Goal: Task Accomplishment & Management: Manage account settings

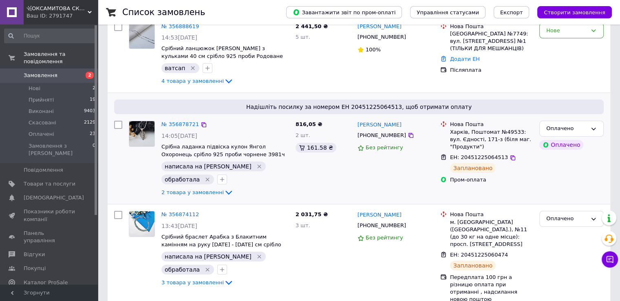
scroll to position [82, 0]
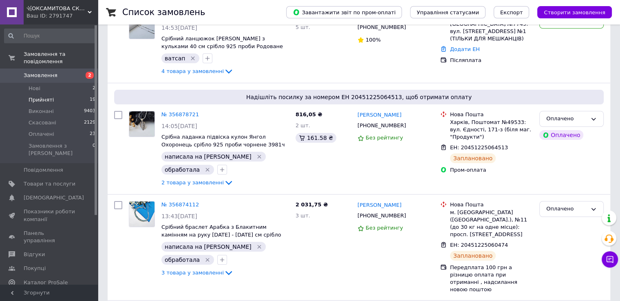
click at [50, 96] on span "Прийняті" at bounding box center [41, 99] width 25 height 7
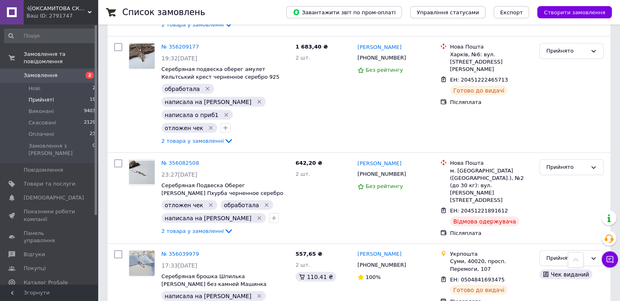
scroll to position [1539, 0]
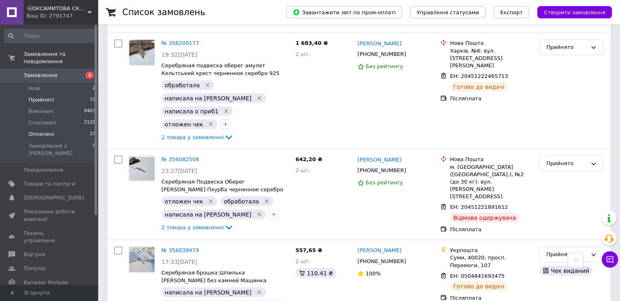
click at [46, 130] on span "Оплачені" at bounding box center [42, 133] width 26 height 7
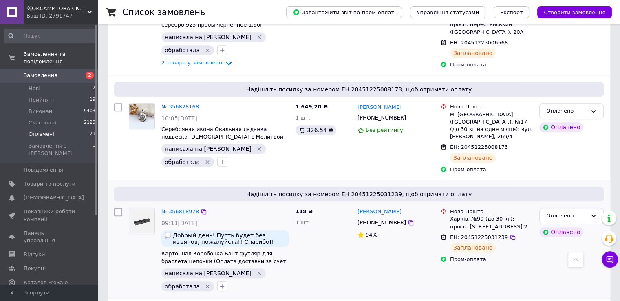
scroll to position [489, 0]
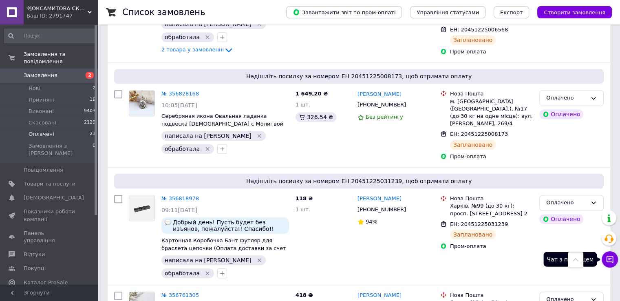
click at [608, 262] on icon at bounding box center [610, 259] width 8 height 8
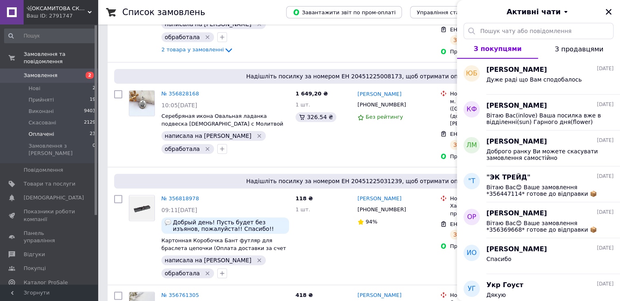
click at [586, 48] on span "З продавцями" at bounding box center [579, 49] width 48 height 8
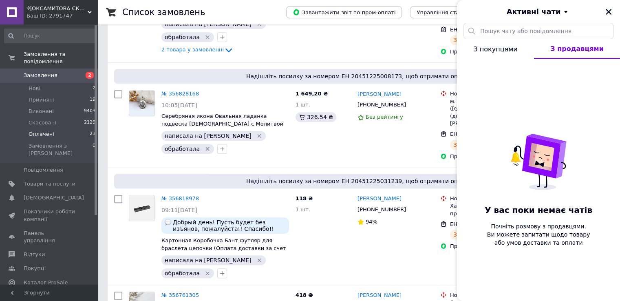
click at [504, 50] on span "З покупцями" at bounding box center [495, 49] width 44 height 8
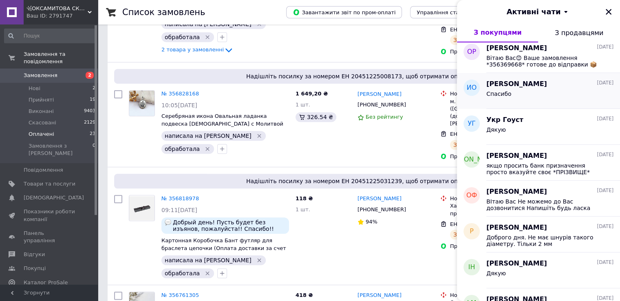
scroll to position [163, 0]
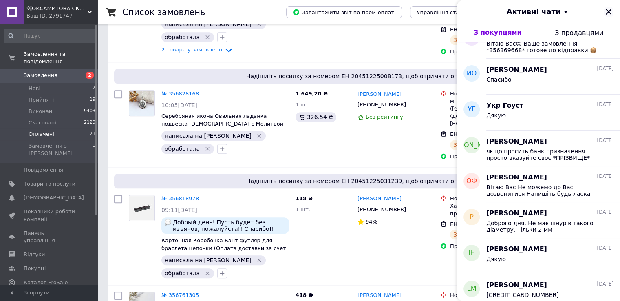
click at [608, 11] on icon "Закрити" at bounding box center [609, 12] width 6 height 6
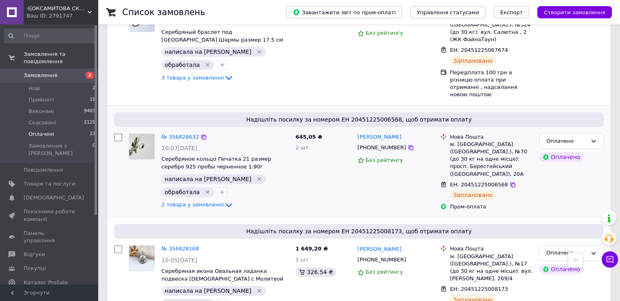
scroll to position [204, 0]
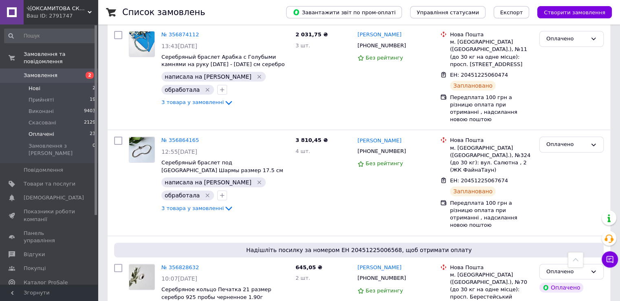
click at [42, 84] on li "Нові 2" at bounding box center [50, 88] width 100 height 11
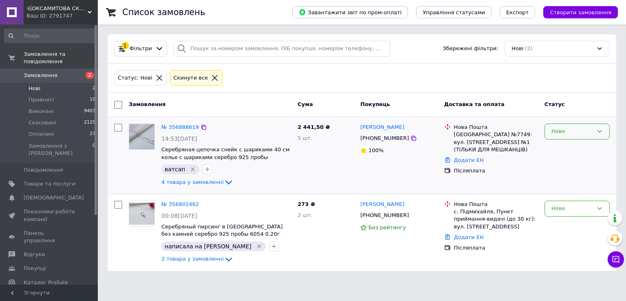
click at [561, 135] on div "Нове" at bounding box center [576, 131] width 65 height 16
click at [568, 149] on li "Прийнято" at bounding box center [577, 148] width 64 height 15
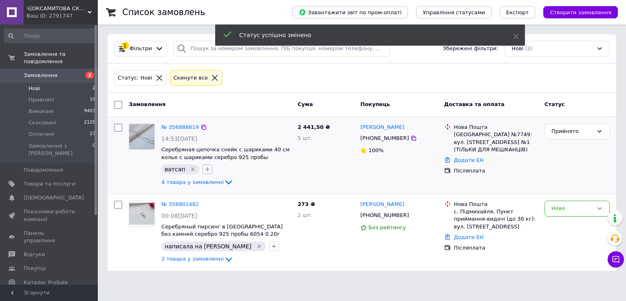
click at [205, 170] on icon "button" at bounding box center [207, 169] width 7 height 7
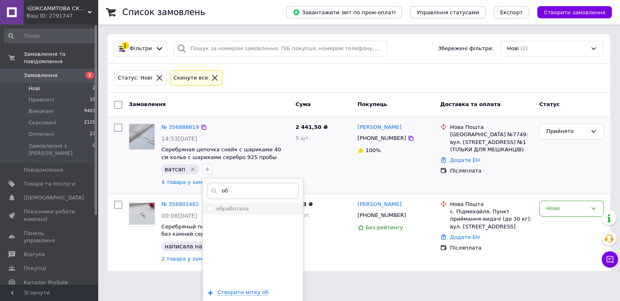
type input "об"
click at [236, 206] on label "обработала" at bounding box center [232, 208] width 33 height 6
checkbox input "true"
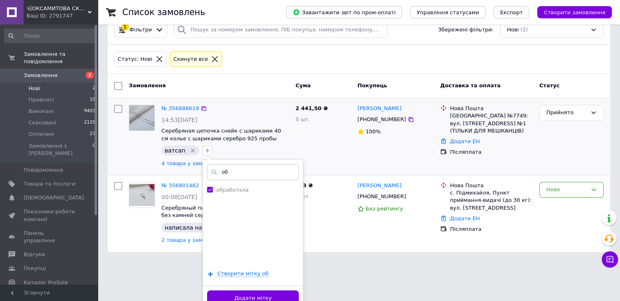
scroll to position [28, 0]
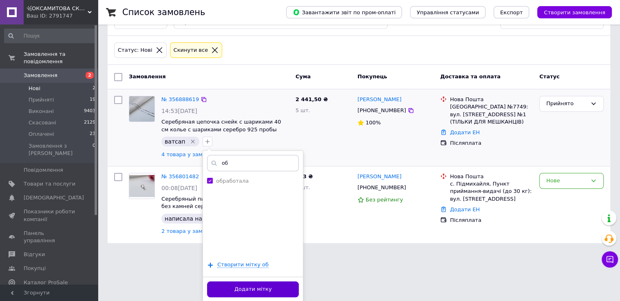
click at [258, 292] on button "Додати мітку" at bounding box center [253, 289] width 92 height 16
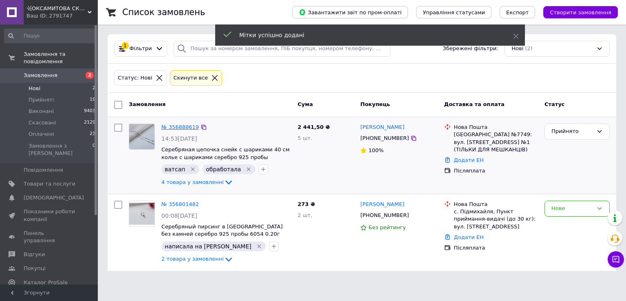
click at [182, 127] on link "№ 356888619" at bounding box center [179, 127] width 37 height 6
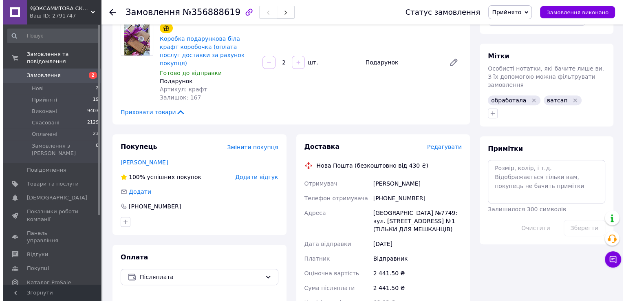
scroll to position [326, 0]
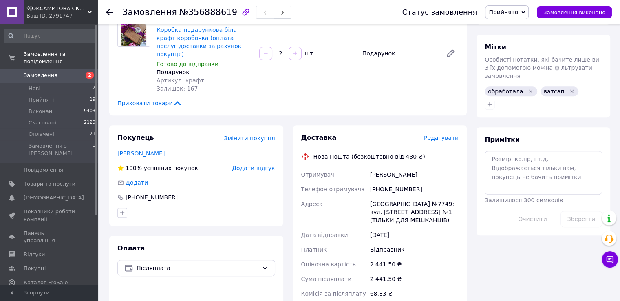
click at [445, 133] on div "Доставка Редагувати" at bounding box center [380, 137] width 158 height 9
click at [444, 134] on span "Редагувати" at bounding box center [441, 137] width 35 height 7
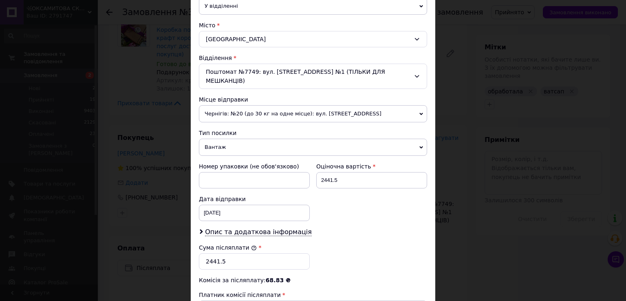
scroll to position [285, 0]
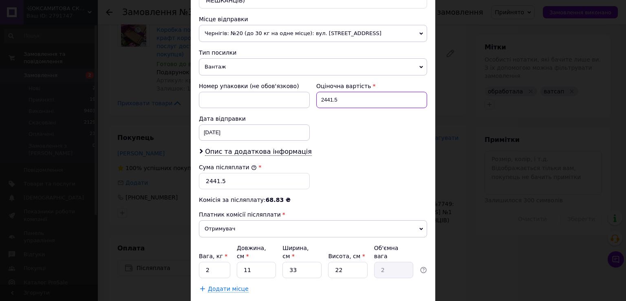
click at [350, 92] on input "2441.5" at bounding box center [371, 100] width 111 height 16
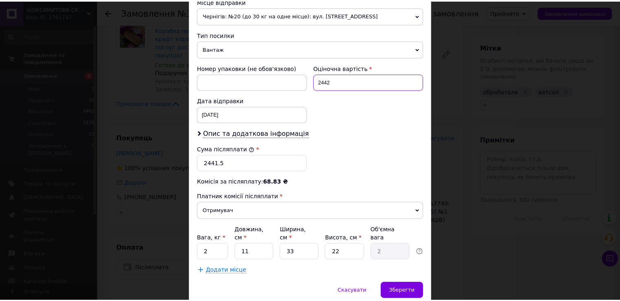
scroll to position [319, 0]
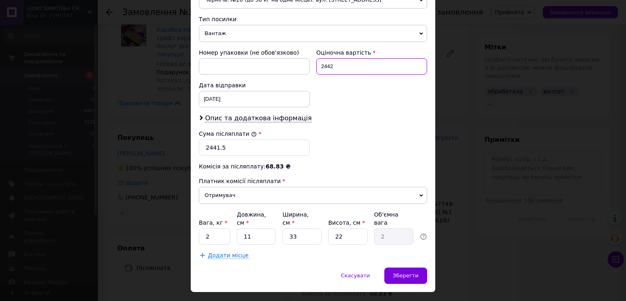
type input "2442"
click at [241, 139] on input "2441.5" at bounding box center [254, 147] width 111 height 16
type input "2442"
click at [220, 228] on input "2" at bounding box center [214, 236] width 31 height 16
type input "0.5"
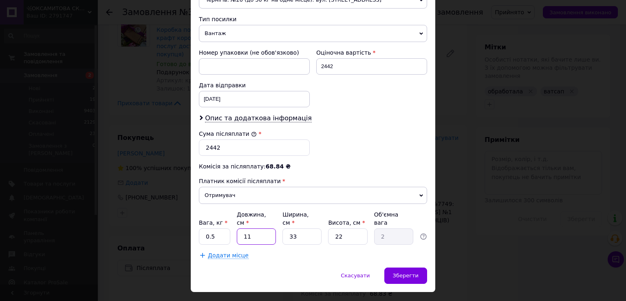
click at [261, 228] on input "11" at bounding box center [256, 236] width 39 height 16
type input "1"
type input "0.18"
type input "15"
type input "2.72"
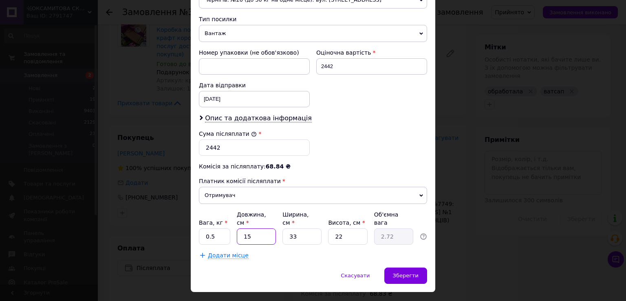
type input "15"
click at [315, 228] on input "33" at bounding box center [301, 236] width 39 height 16
type input "3"
type input "0.25"
type input "1"
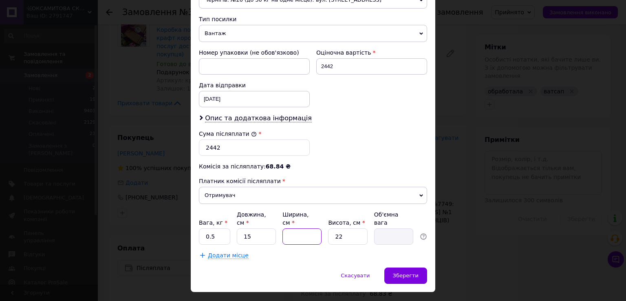
type input "0.1"
type input "10"
type input "0.83"
type input "10"
click at [355, 228] on input "22" at bounding box center [347, 236] width 39 height 16
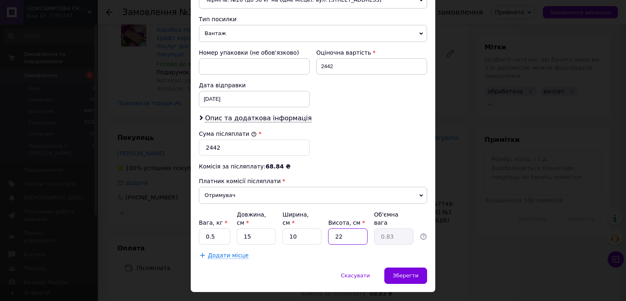
type input "2"
type input "0.1"
type input "2"
click at [409, 272] on span "Зберегти" at bounding box center [406, 275] width 26 height 6
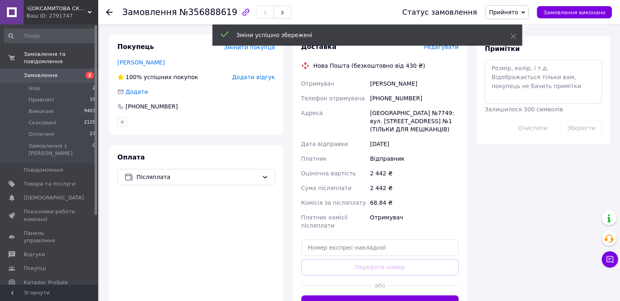
scroll to position [489, 0]
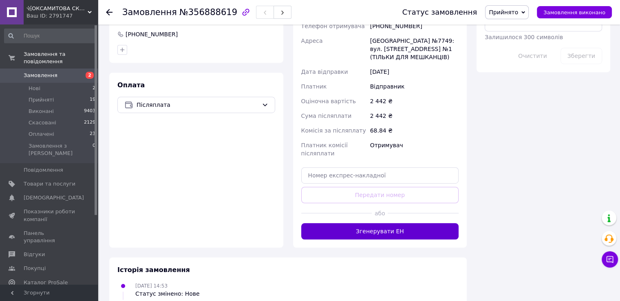
click at [403, 223] on button "Згенерувати ЕН" at bounding box center [380, 231] width 158 height 16
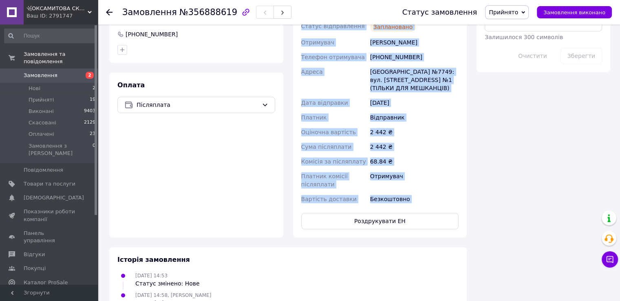
drag, startPoint x: 300, startPoint y: 76, endPoint x: 416, endPoint y: 203, distance: 171.9
click at [416, 203] on div "Доставка Редагувати Нова Пошта (безкоштовно від 430 ₴) Номер накладної 20451225…" at bounding box center [380, 99] width 158 height 259
copy div "Номер накладної 20451225142292 Статус відправлення Заплановано Отримувач Асанов…"
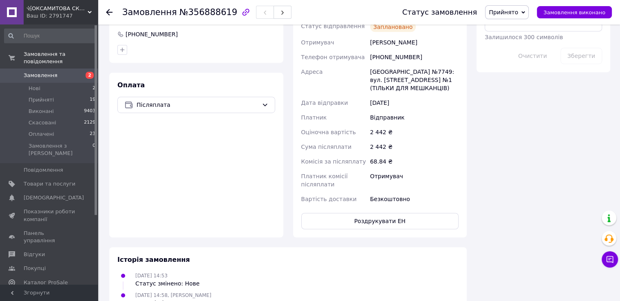
click at [108, 12] on icon at bounding box center [109, 12] width 7 height 7
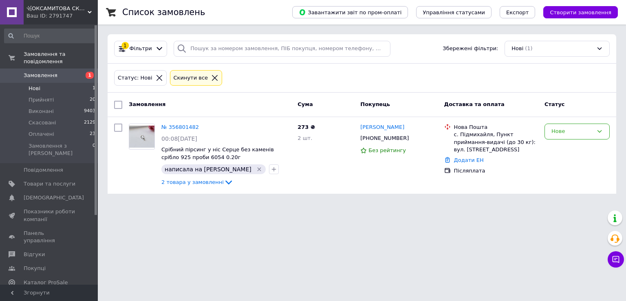
click at [211, 76] on icon at bounding box center [214, 77] width 7 height 7
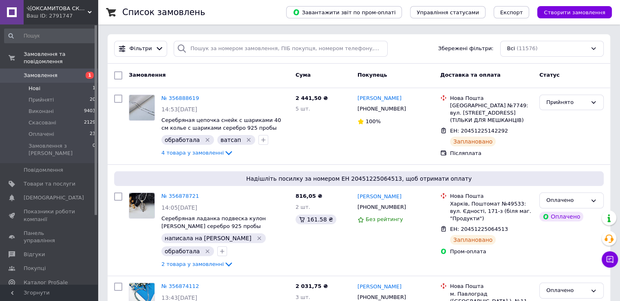
click at [184, 46] on div at bounding box center [182, 49] width 16 height 16
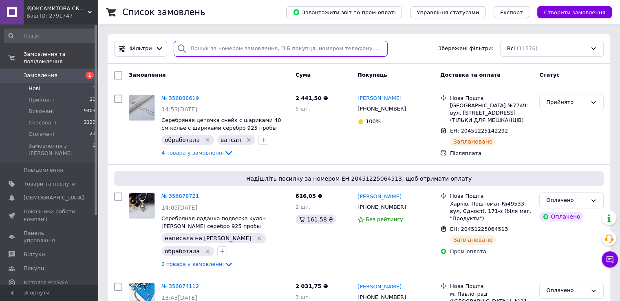
paste input "356323691"
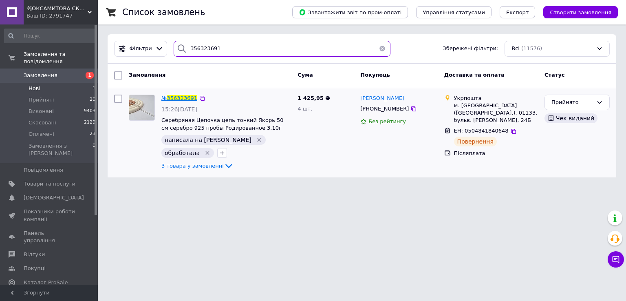
type input "356323691"
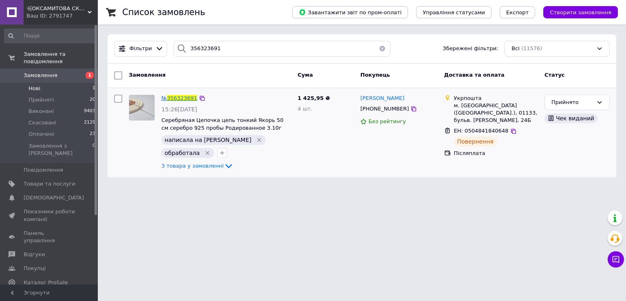
click at [181, 98] on span "356323691" at bounding box center [182, 98] width 30 height 6
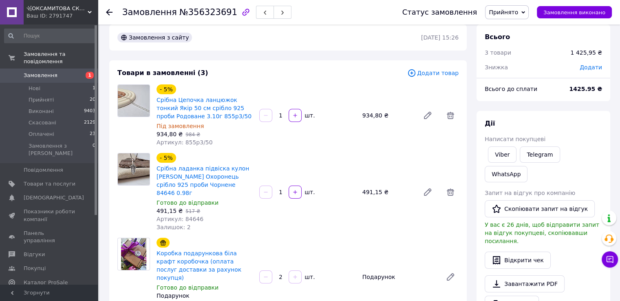
scroll to position [41, 0]
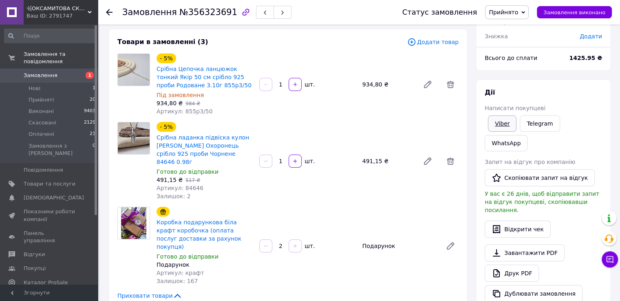
click at [494, 123] on link "Viber" at bounding box center [502, 123] width 29 height 16
click at [527, 135] on link "WhatsApp" at bounding box center [506, 143] width 43 height 16
click at [111, 15] on div at bounding box center [109, 12] width 7 height 8
